Goal: Task Accomplishment & Management: Use online tool/utility

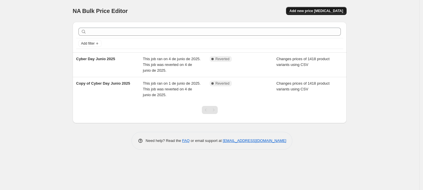
click at [311, 14] on button "Add new price [MEDICAL_DATA]" at bounding box center [316, 11] width 61 height 8
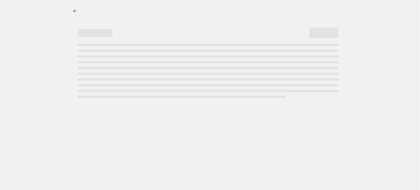
select select "percentage"
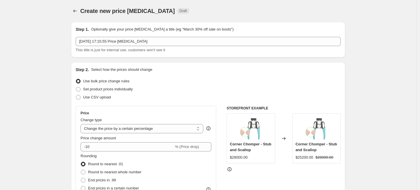
click at [128, 12] on span "Create new price [MEDICAL_DATA]" at bounding box center [127, 11] width 95 height 6
drag, startPoint x: 140, startPoint y: 9, endPoint x: 147, endPoint y: 9, distance: 6.3
click at [140, 9] on span "Create new price [MEDICAL_DATA]" at bounding box center [127, 11] width 95 height 6
drag, startPoint x: 153, startPoint y: 9, endPoint x: 158, endPoint y: 8, distance: 5.5
click at [153, 9] on span "Create new price [MEDICAL_DATA]" at bounding box center [127, 11] width 95 height 6
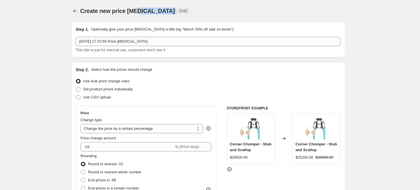
drag, startPoint x: 159, startPoint y: 8, endPoint x: 57, endPoint y: 4, distance: 101.3
click at [73, 4] on div "Create new price [MEDICAL_DATA]. This page is ready Create new price [MEDICAL_D…" at bounding box center [208, 11] width 274 height 22
click at [80, 97] on span at bounding box center [78, 97] width 5 height 5
click at [76, 95] on input "Use CSV upload" at bounding box center [76, 95] width 0 height 0
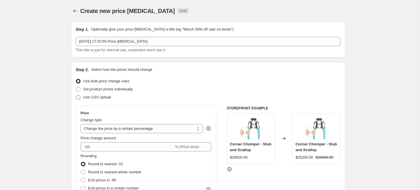
radio input "true"
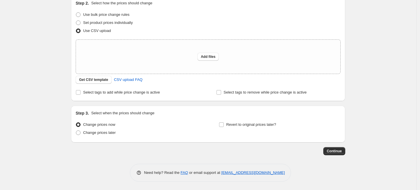
scroll to position [67, 0]
click at [125, 80] on span "CSV upload FAQ" at bounding box center [128, 80] width 29 height 6
click at [97, 81] on span "Get CSV template" at bounding box center [93, 79] width 29 height 5
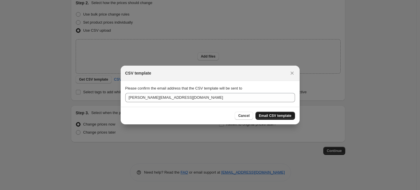
click at [267, 117] on span "Email CSV template" at bounding box center [275, 116] width 33 height 5
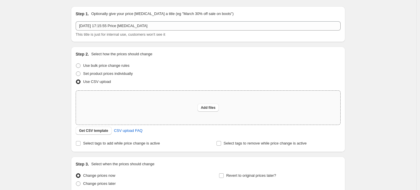
scroll to position [0, 0]
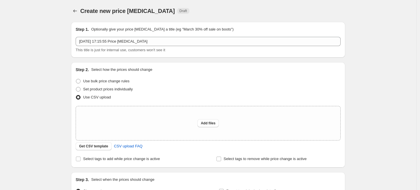
click at [75, 5] on div "Create new price [MEDICAL_DATA]. This page is ready Create new price [MEDICAL_D…" at bounding box center [208, 11] width 274 height 22
click at [77, 12] on icon "Price change jobs" at bounding box center [75, 11] width 6 height 6
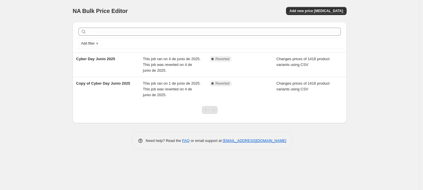
click at [374, 43] on div "NA Bulk Price Editor. This page is ready NA Bulk Price Editor Add new price [ME…" at bounding box center [209, 95] width 419 height 190
click at [46, 107] on div "NA Bulk Price Editor. This page is ready NA Bulk Price Editor Add new price [ME…" at bounding box center [209, 95] width 419 height 190
click at [329, 12] on span "Add new price [MEDICAL_DATA]" at bounding box center [317, 11] width 54 height 5
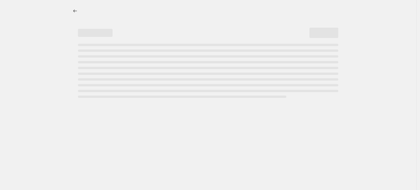
select select "percentage"
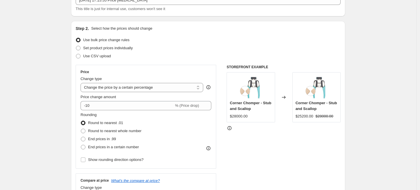
scroll to position [32, 0]
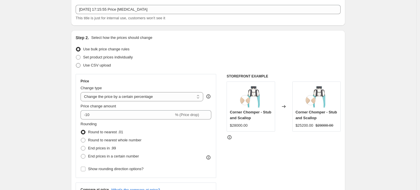
click at [80, 65] on span at bounding box center [78, 65] width 5 height 5
click at [76, 63] on input "Use CSV upload" at bounding box center [76, 63] width 0 height 0
radio input "true"
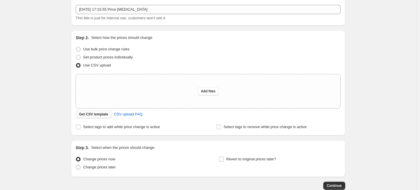
click at [98, 117] on button "Get CSV template" at bounding box center [94, 114] width 36 height 8
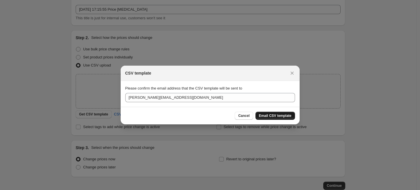
click at [271, 119] on button "Email CSV template" at bounding box center [275, 116] width 40 height 8
